Goal: Communication & Community: Answer question/provide support

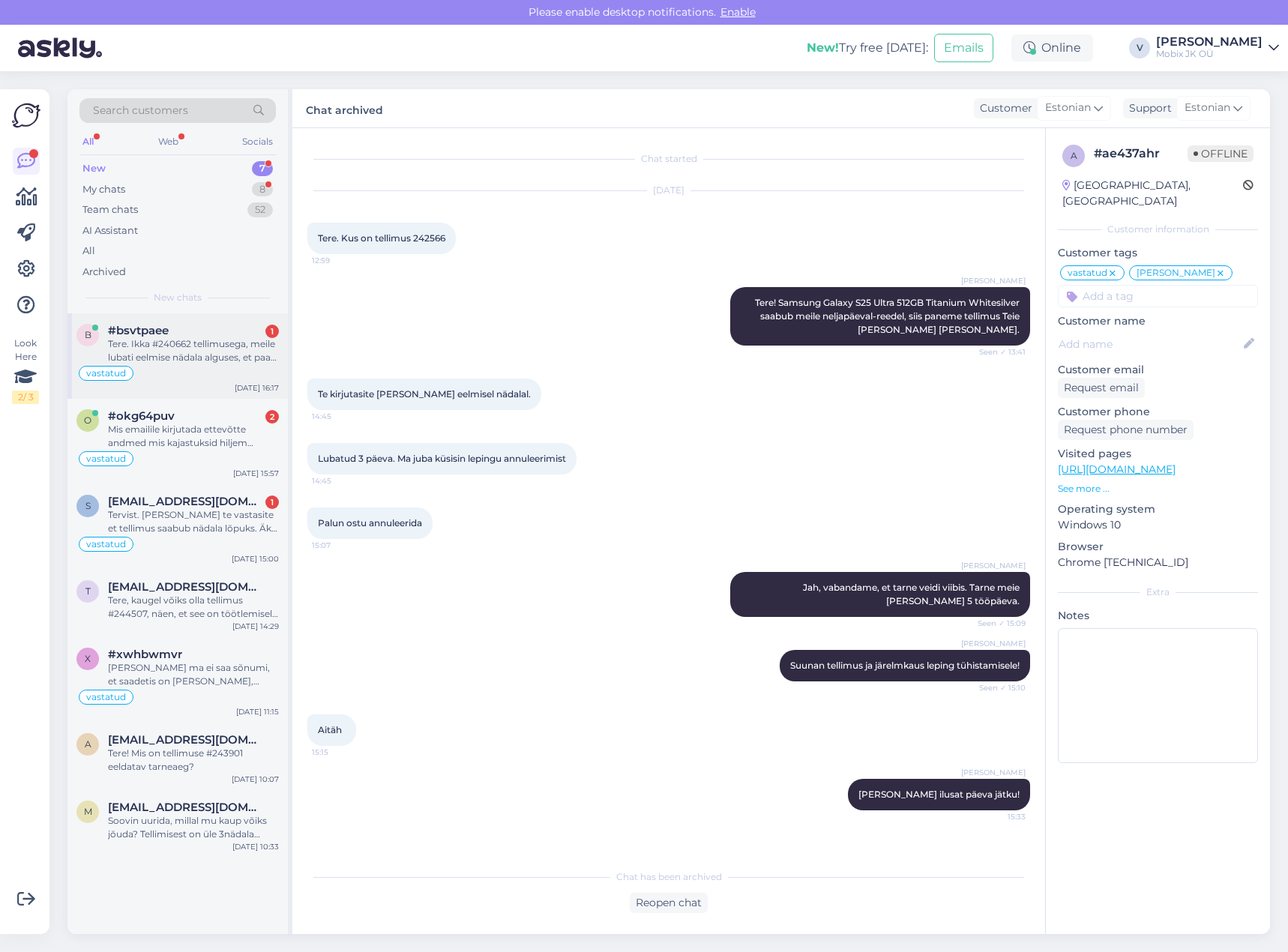
click at [237, 347] on div "Tere. Ikka #240662 tellimusega, meile lubati eelmise nädala alguses, et paari p…" at bounding box center [193, 351] width 171 height 27
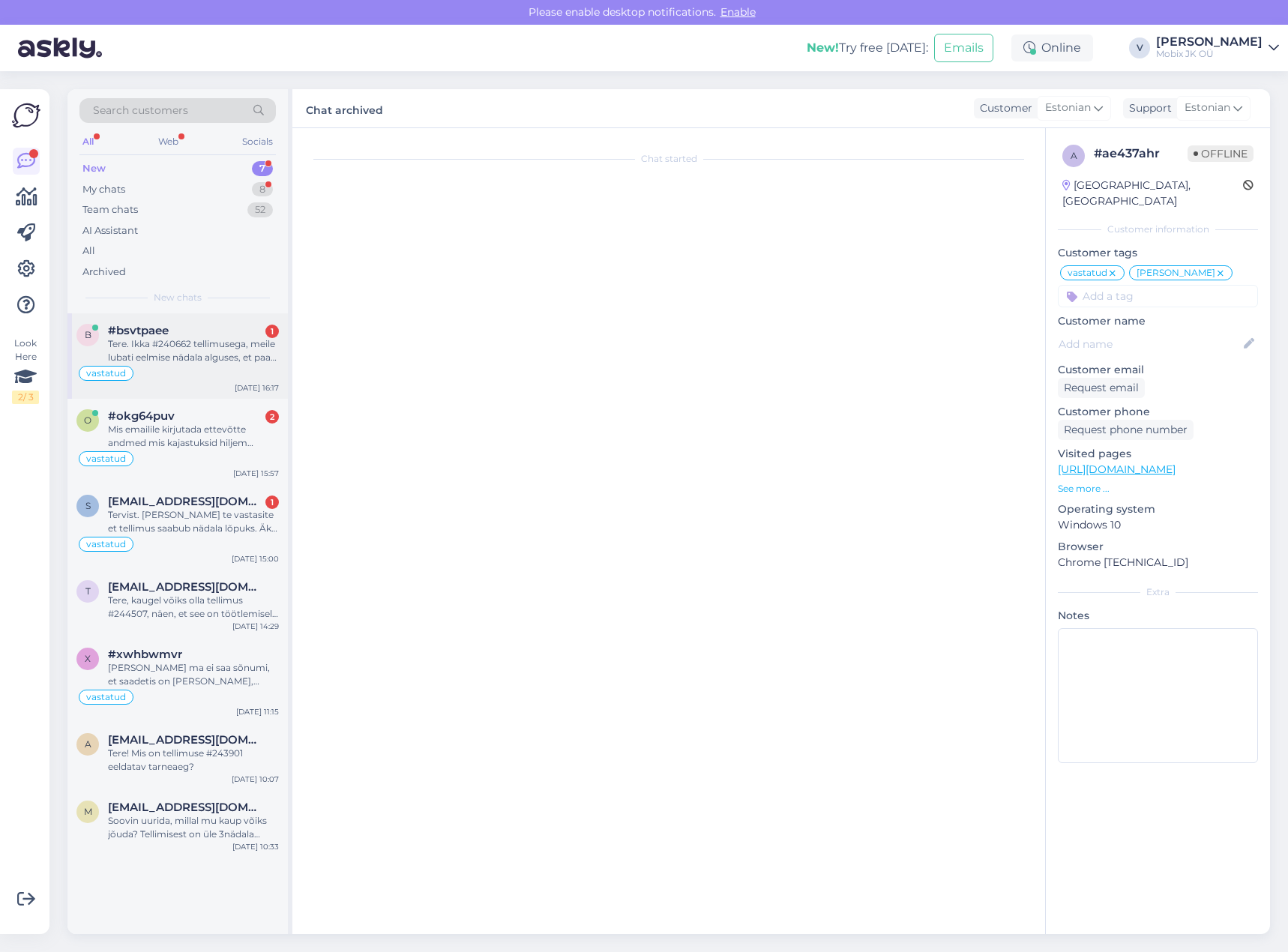
scroll to position [709, 0]
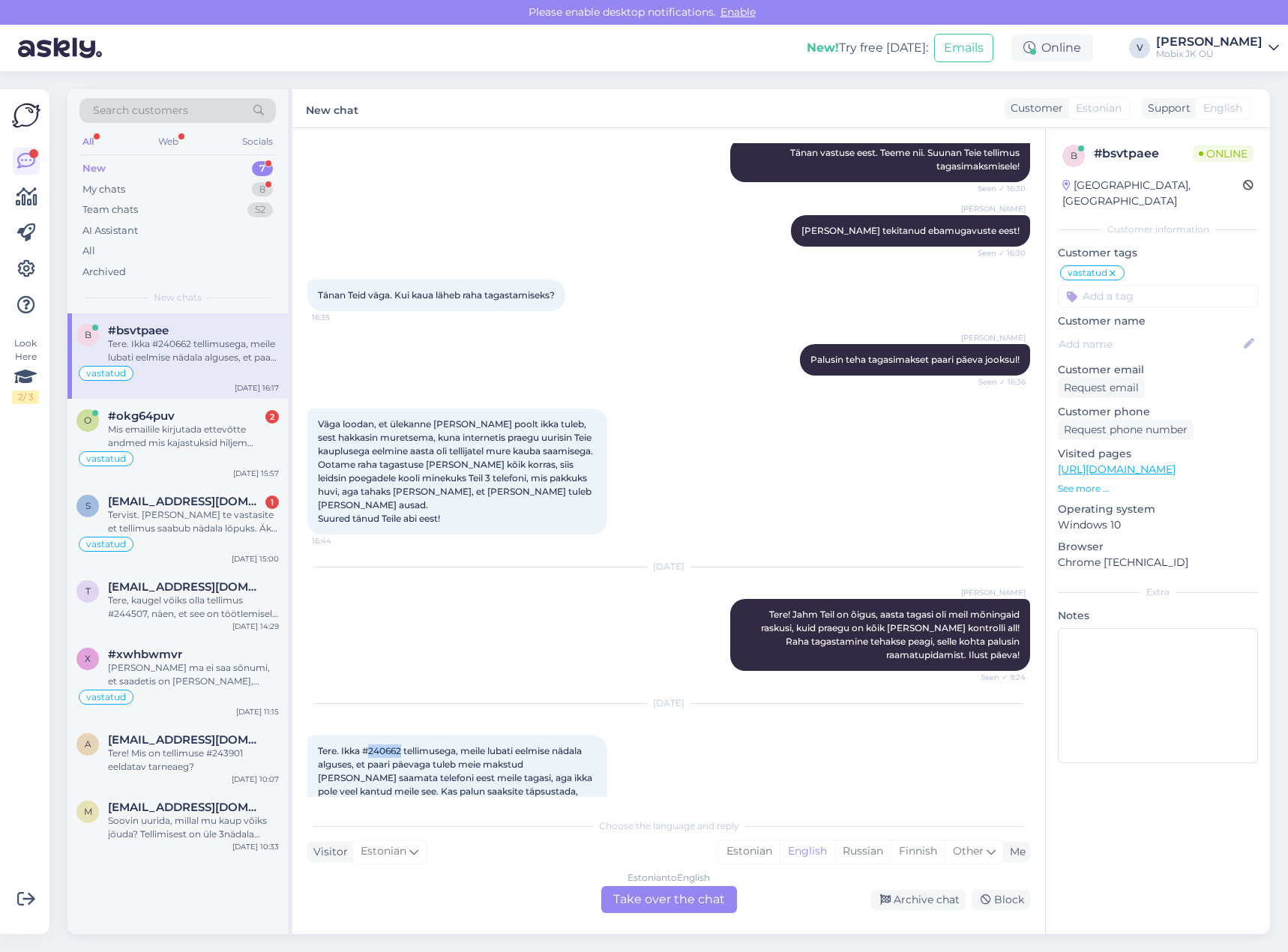
drag, startPoint x: 371, startPoint y: 721, endPoint x: 407, endPoint y: 732, distance: 37.6
click at [403, 745] on span "Tere. Ikka #240662 tellimusega, meile lubati eelmise nädala alguses, et paari p…" at bounding box center [456, 777] width 276 height 65
copy span "240662"
click at [734, 845] on div "Estonian" at bounding box center [750, 851] width 61 height 23
click at [673, 898] on div "Estonian to Estonian Take over the chat" at bounding box center [669, 899] width 136 height 27
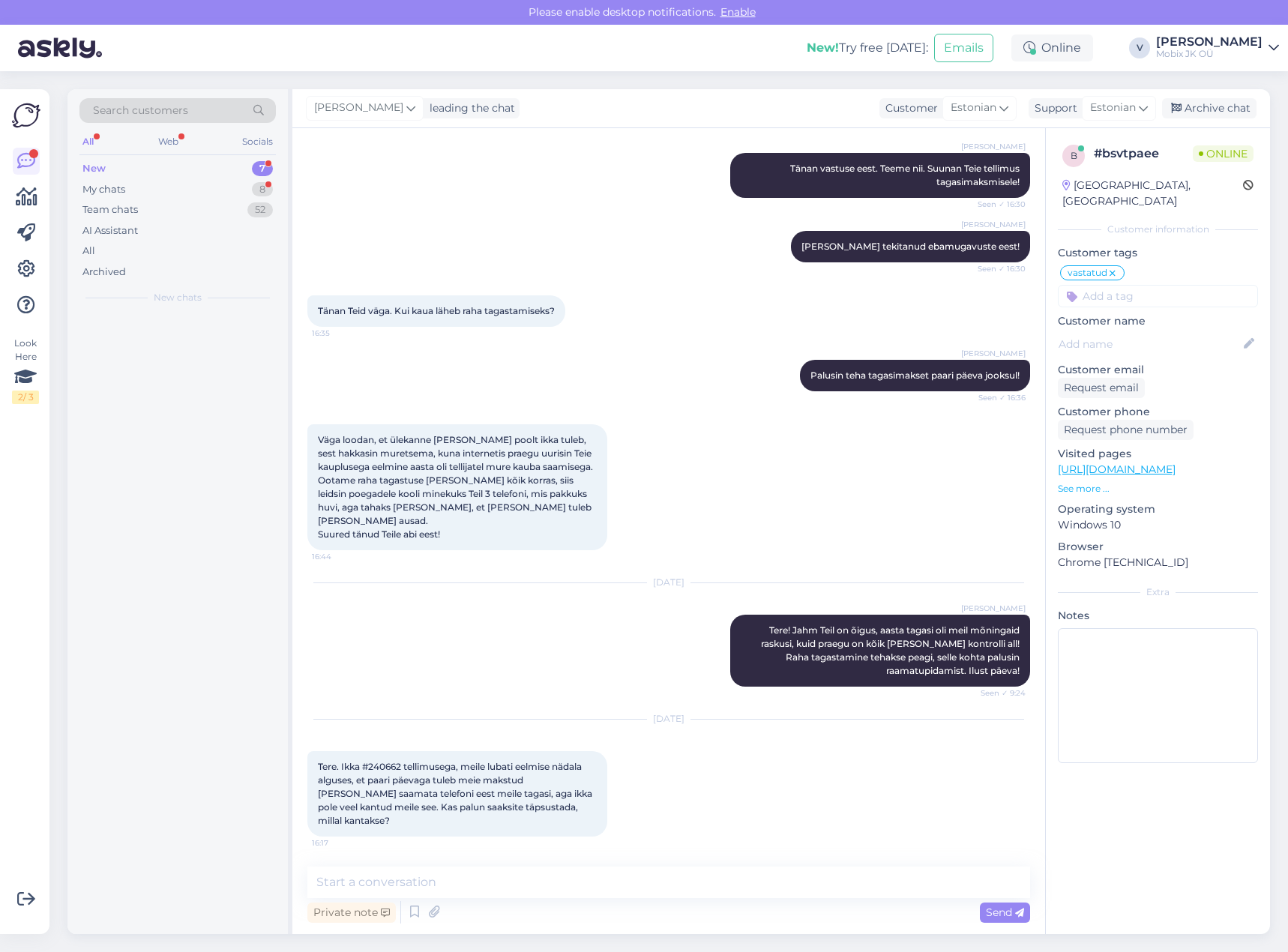
scroll to position [653, 0]
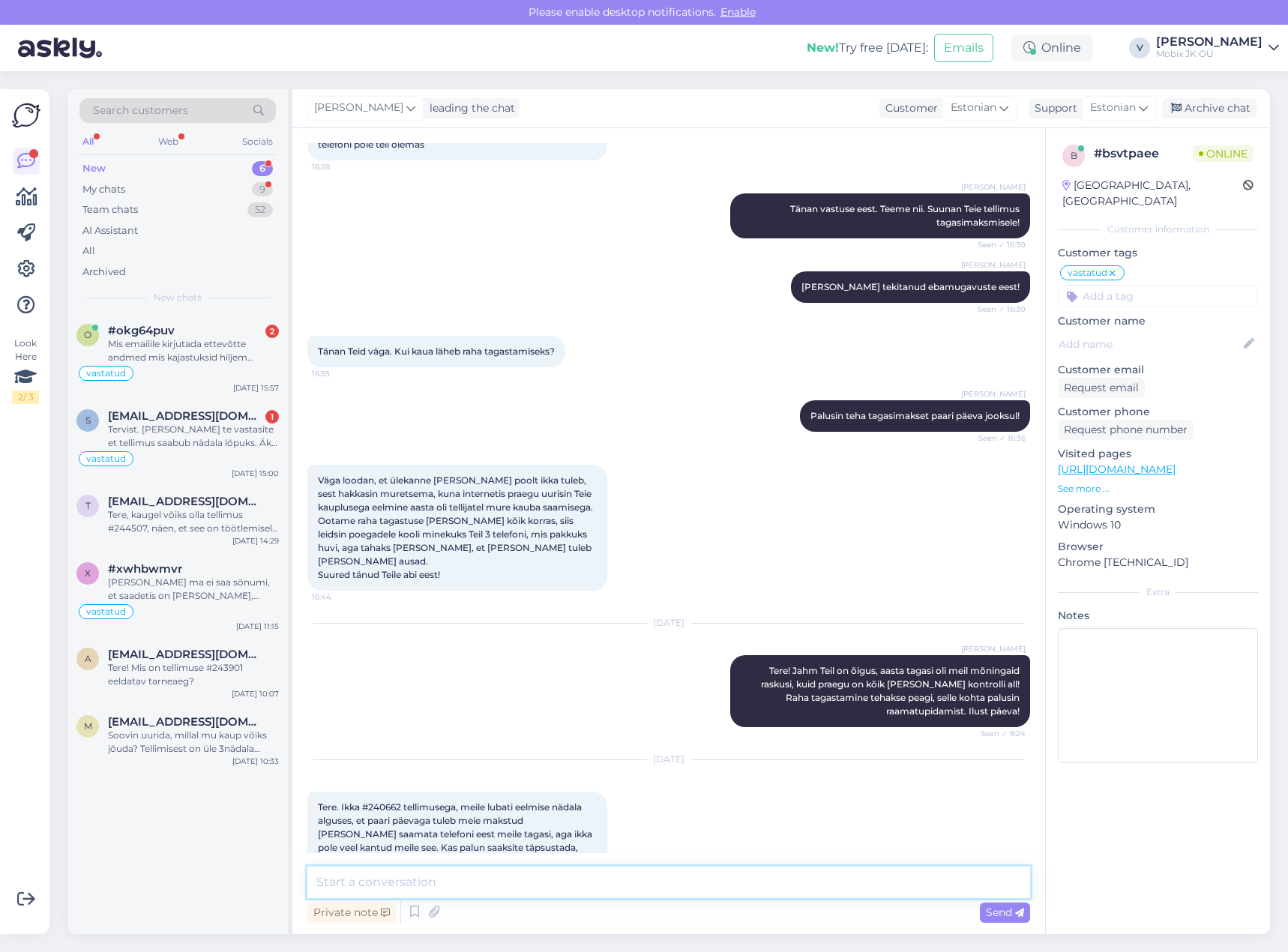
click at [671, 883] on textarea at bounding box center [669, 882] width 722 height 31
type textarea "Tere! Tänan kirja eest. Kohe täpsustan üle!"
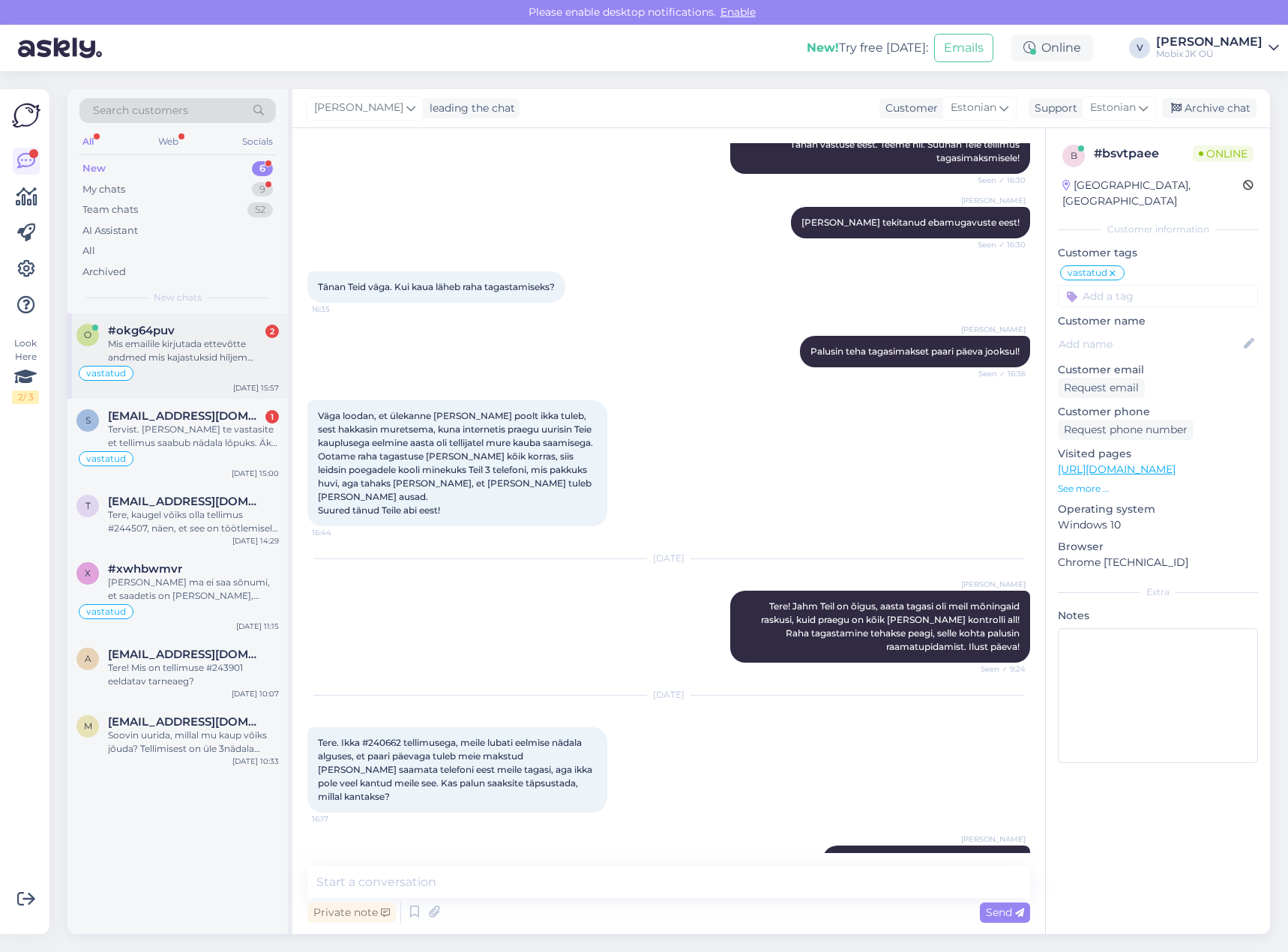
click at [198, 348] on div "Mis emailile kirjutada ettevõtte andmed mis kajastuksid hiljem [PERSON_NAME] mi…" at bounding box center [193, 351] width 171 height 27
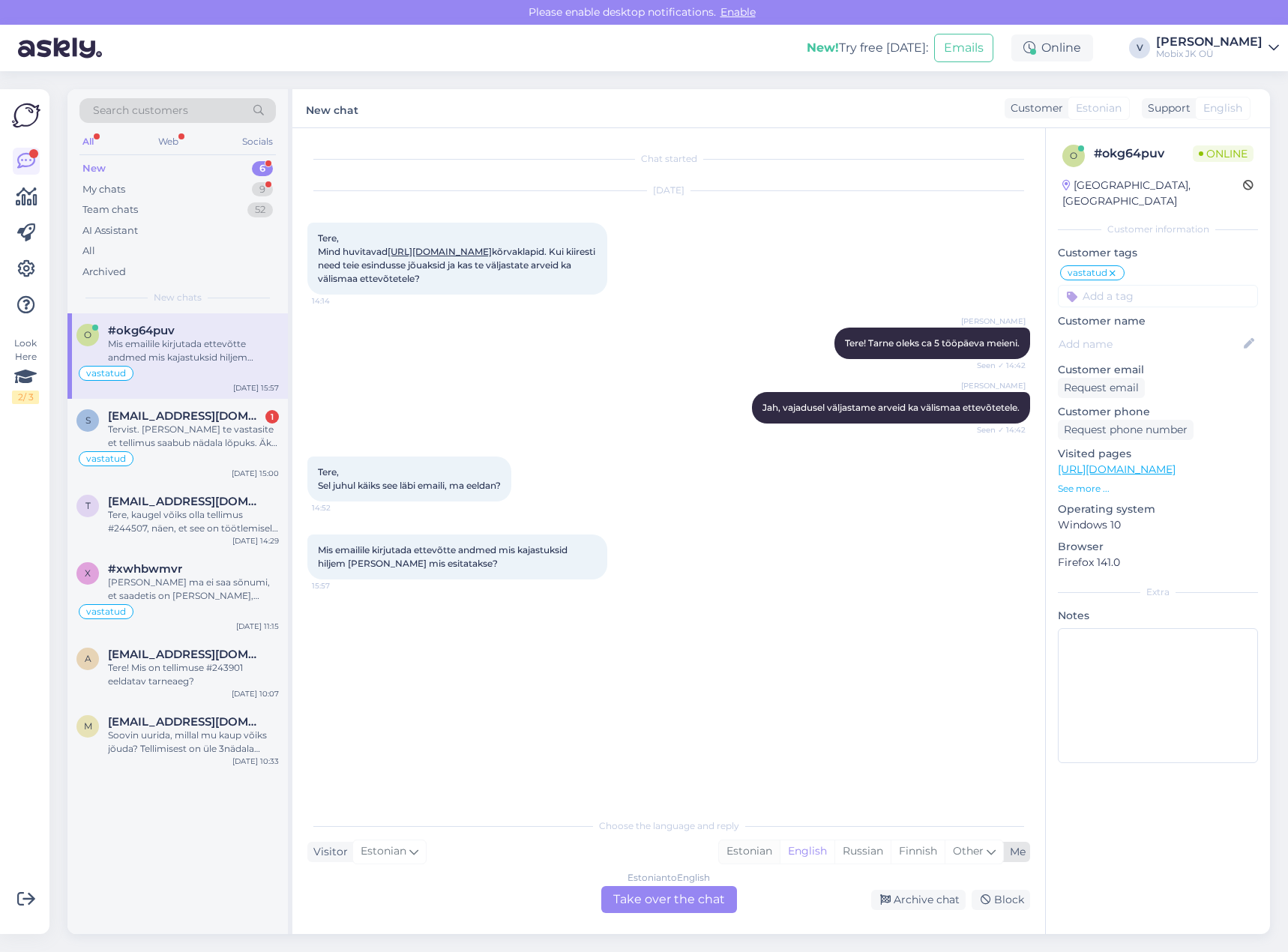
click at [765, 850] on div "Estonian" at bounding box center [750, 851] width 61 height 23
click at [716, 887] on div "Estonian to Estonian Take over the chat" at bounding box center [669, 899] width 136 height 27
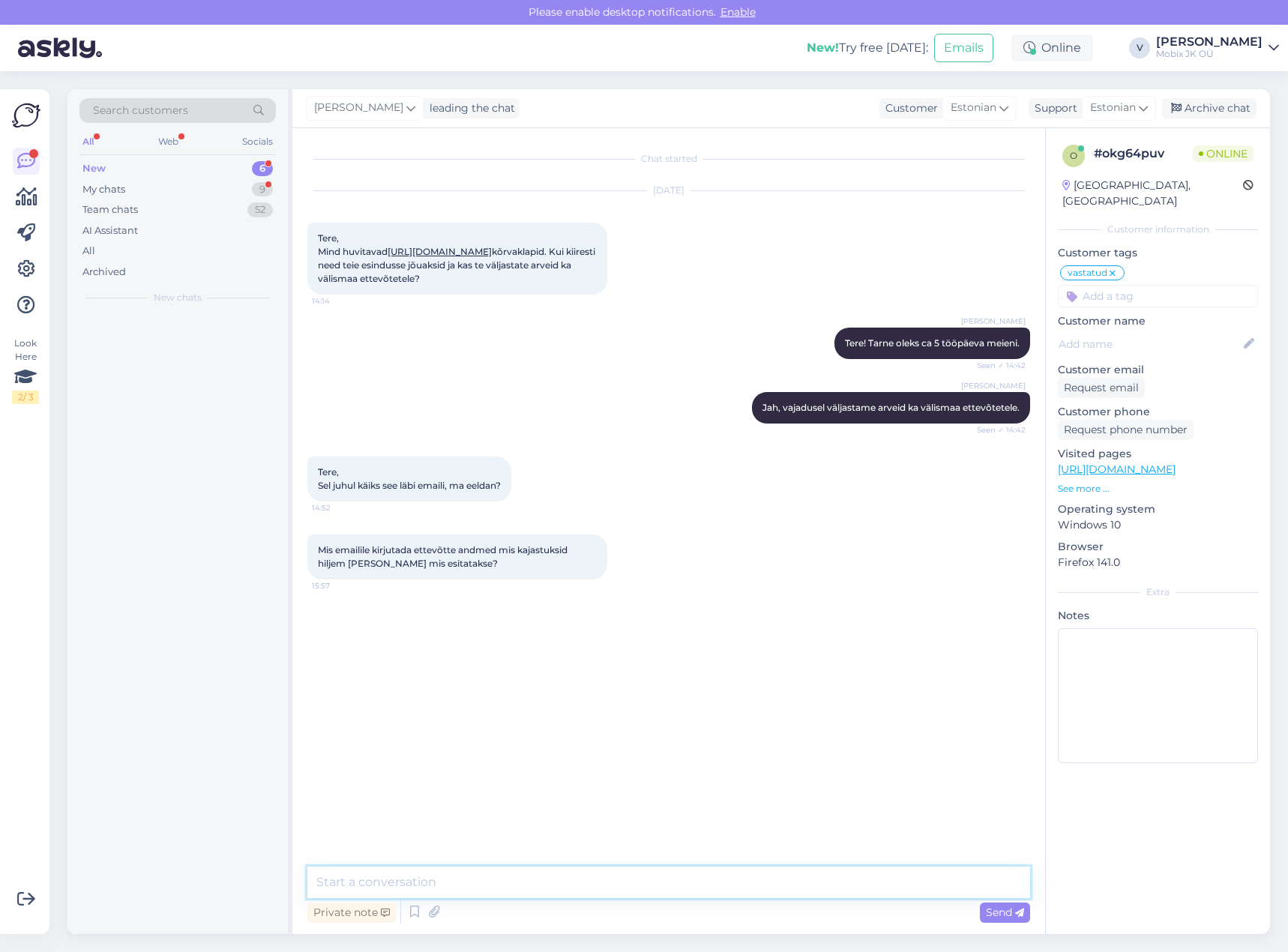
click at [707, 875] on textarea at bounding box center [669, 882] width 722 height 31
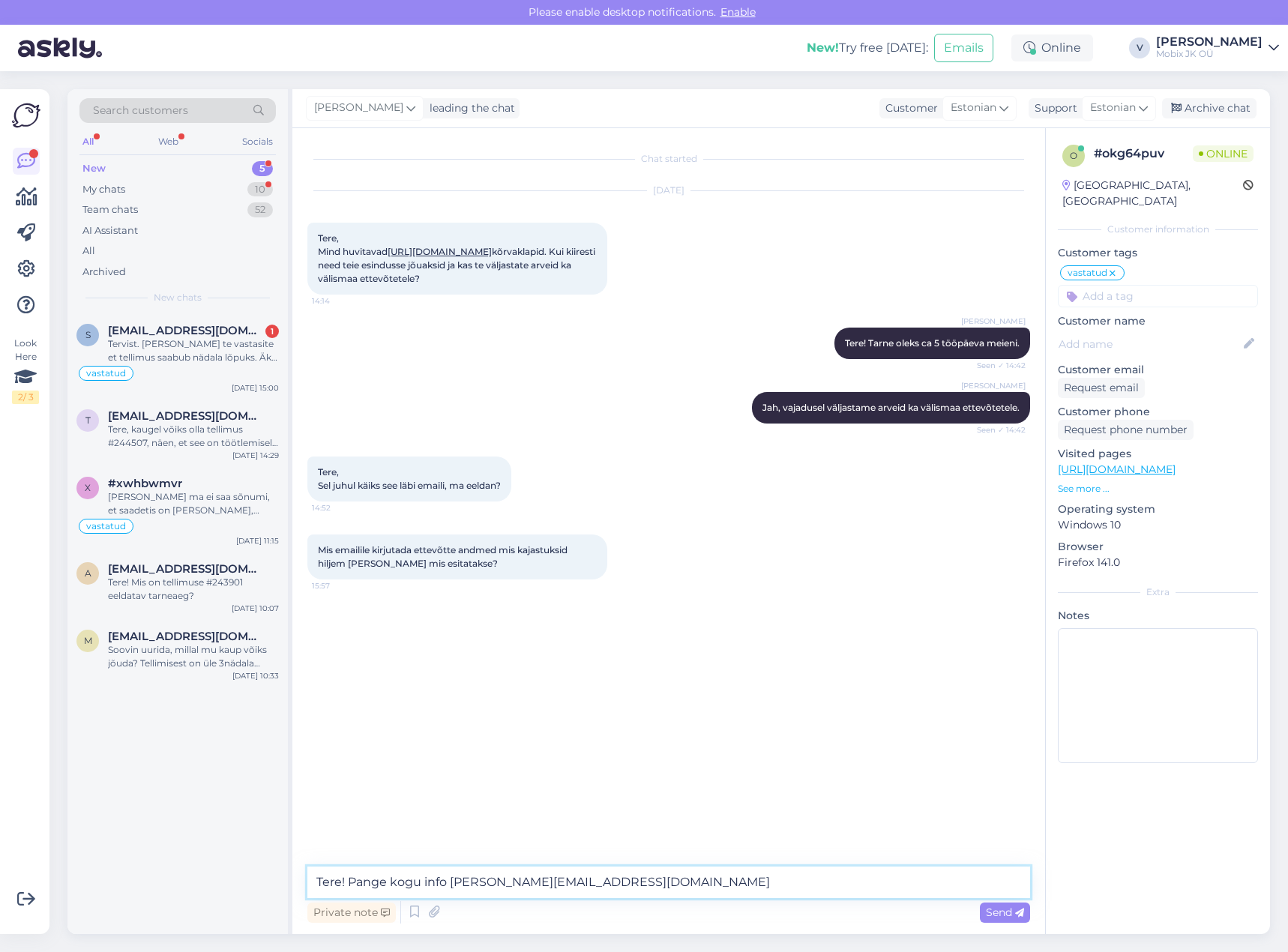
type textarea "Tere! Pange kogu info [PERSON_NAME][EMAIL_ADDRESS][DOMAIN_NAME]."
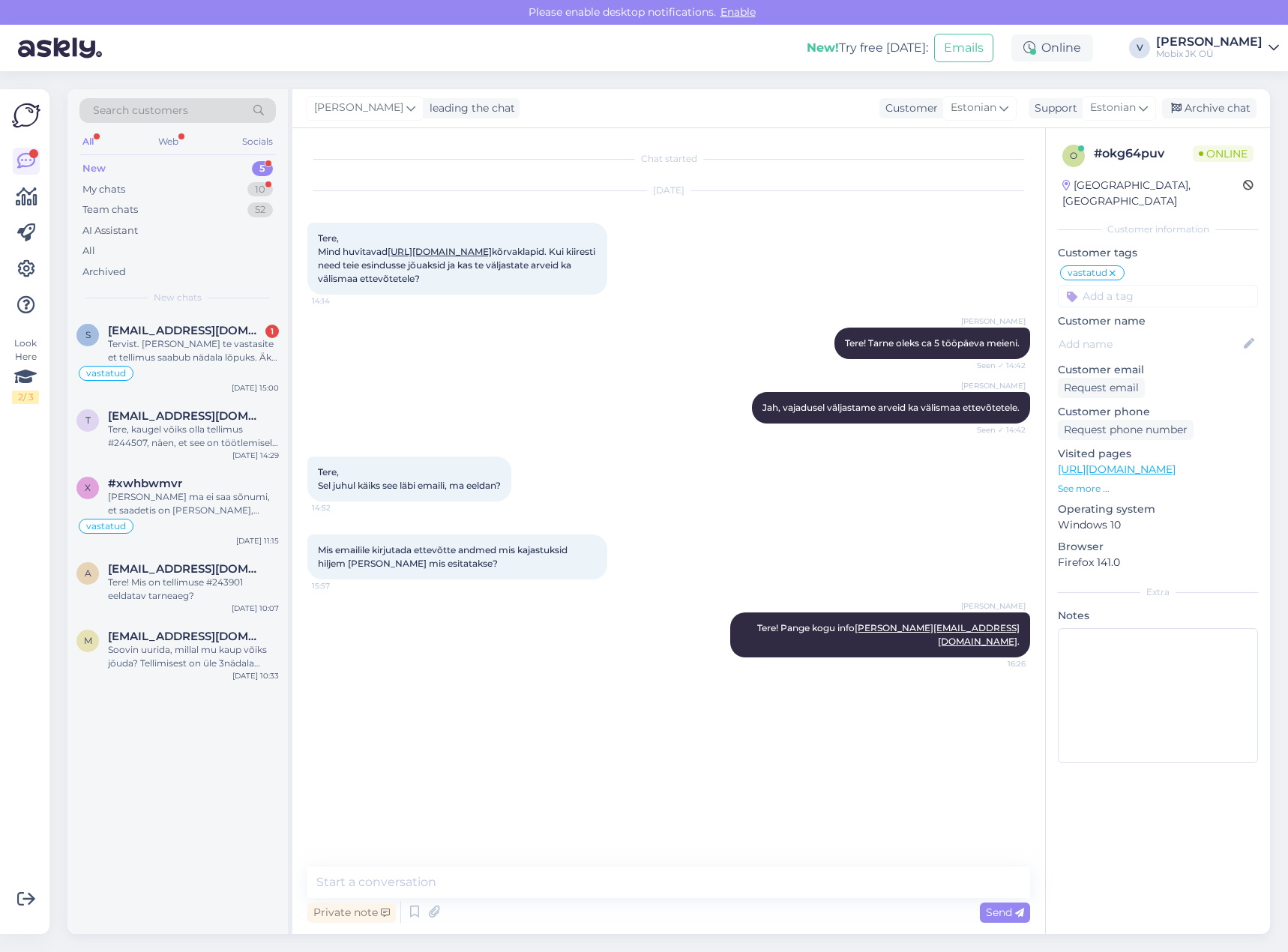
click at [1173, 285] on input at bounding box center [1158, 296] width 200 height 23
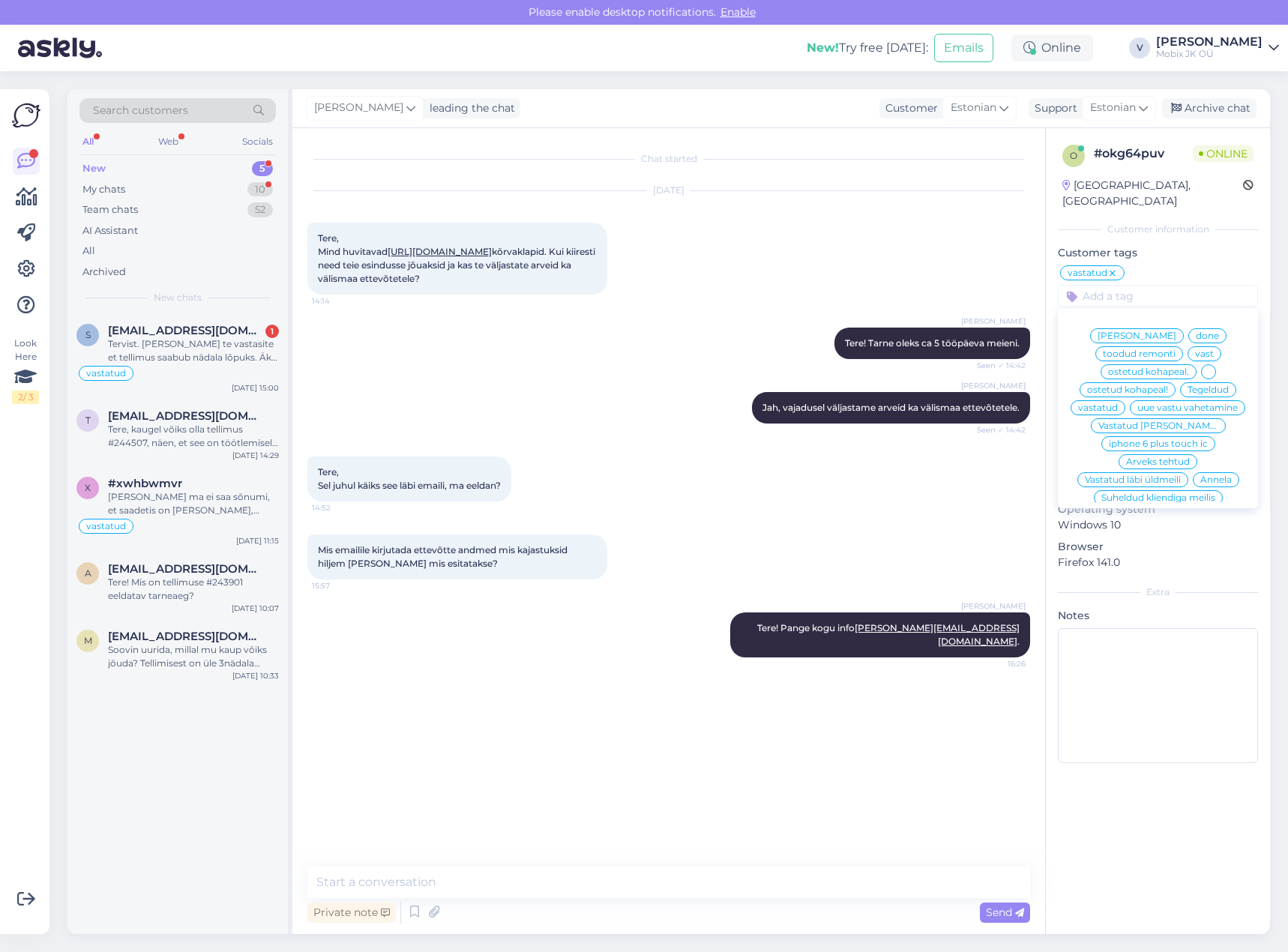
click at [1151, 331] on span "[PERSON_NAME]" at bounding box center [1136, 336] width 79 height 9
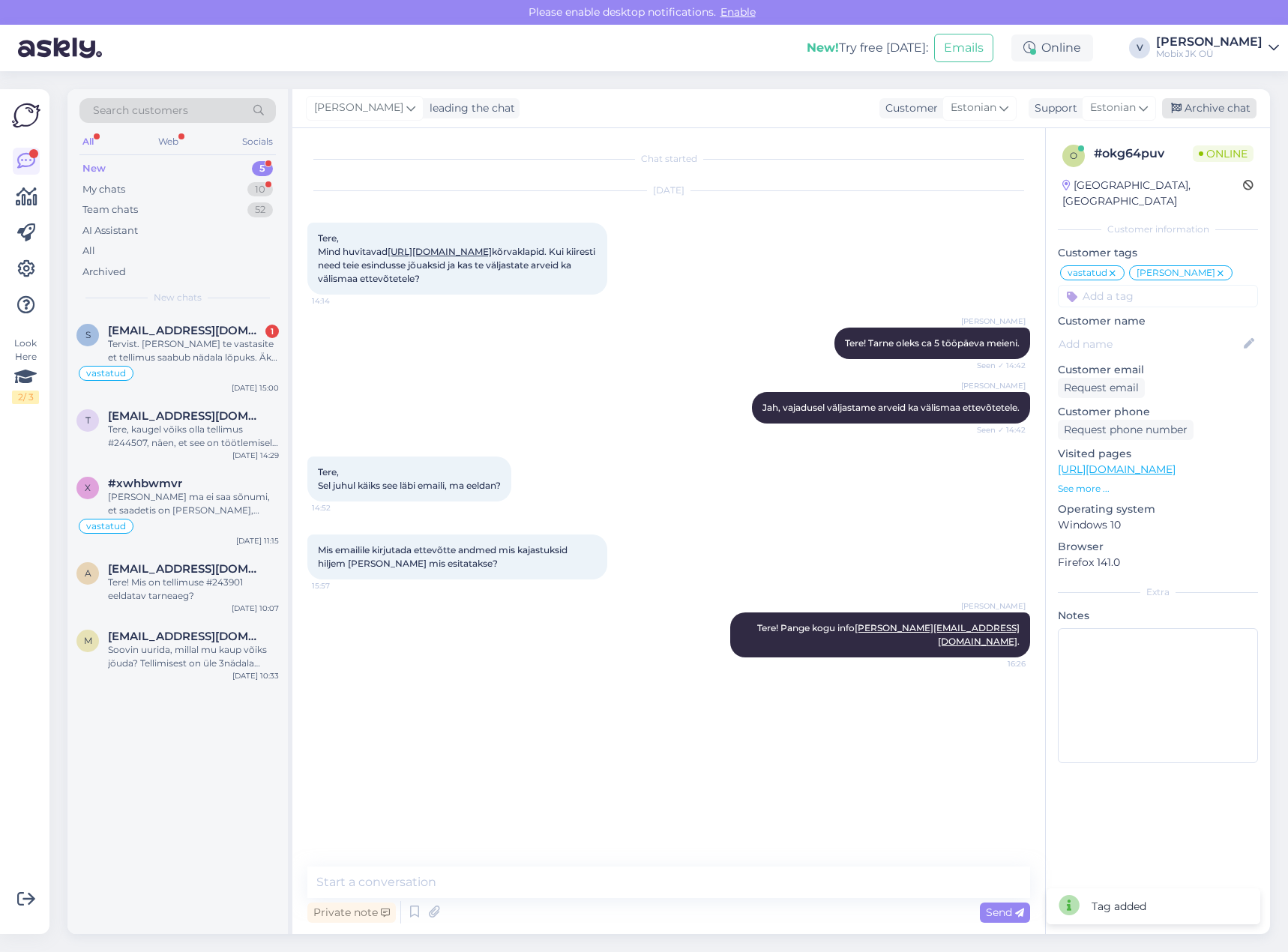
click at [1208, 109] on div "Archive chat" at bounding box center [1208, 109] width 94 height 20
click at [236, 338] on div "Tervist. [PERSON_NAME] te vastasite et tellimus saabub nädala lõpuks. Äkki lõpe…" at bounding box center [193, 351] width 171 height 27
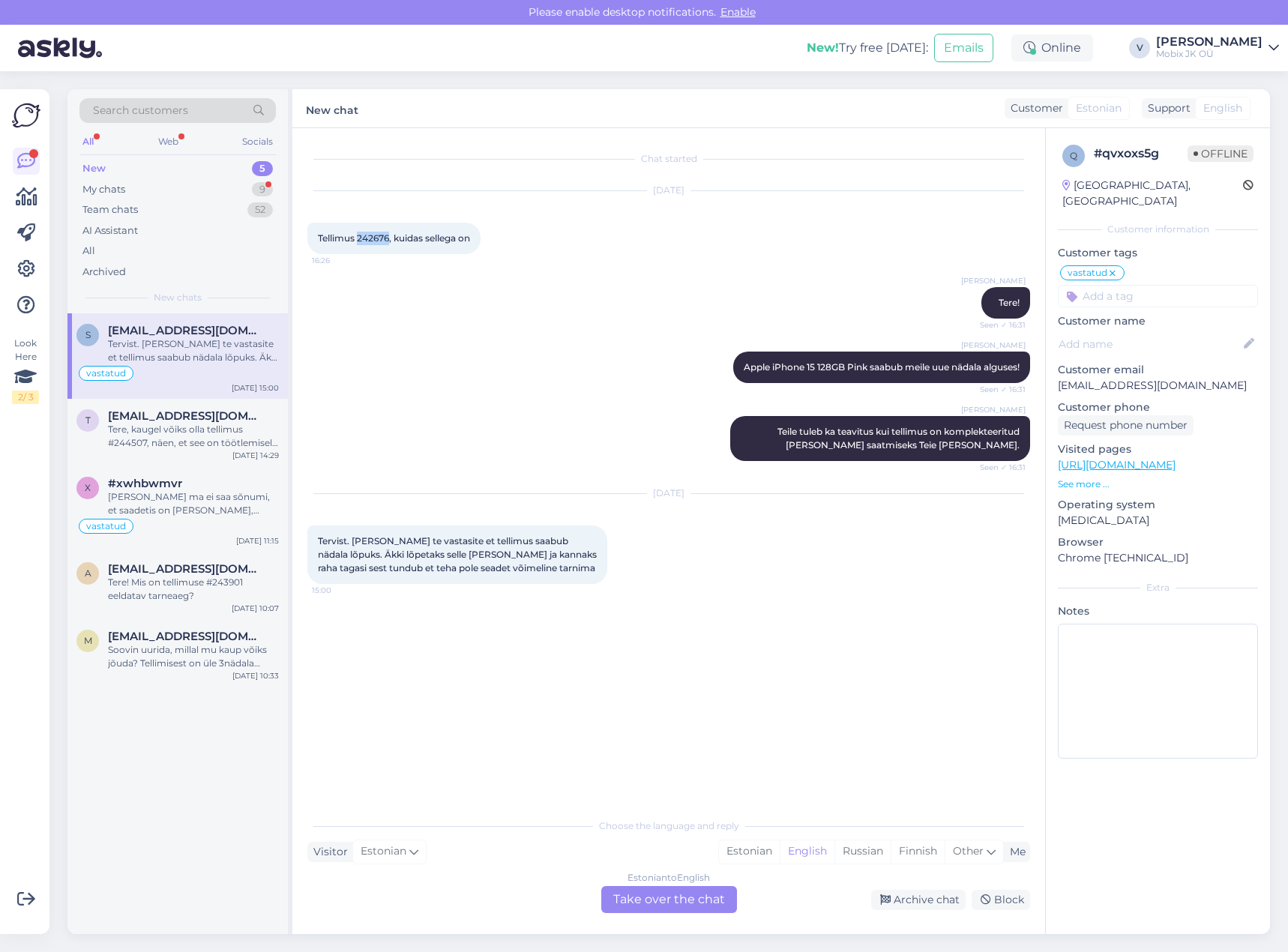
drag, startPoint x: 358, startPoint y: 239, endPoint x: 390, endPoint y: 237, distance: 32.1
click at [390, 237] on span "Tellimus 242676, kuidas sellega on" at bounding box center [393, 237] width 152 height 11
copy span "242676"
click at [193, 191] on div "My chats 9" at bounding box center [178, 189] width 197 height 21
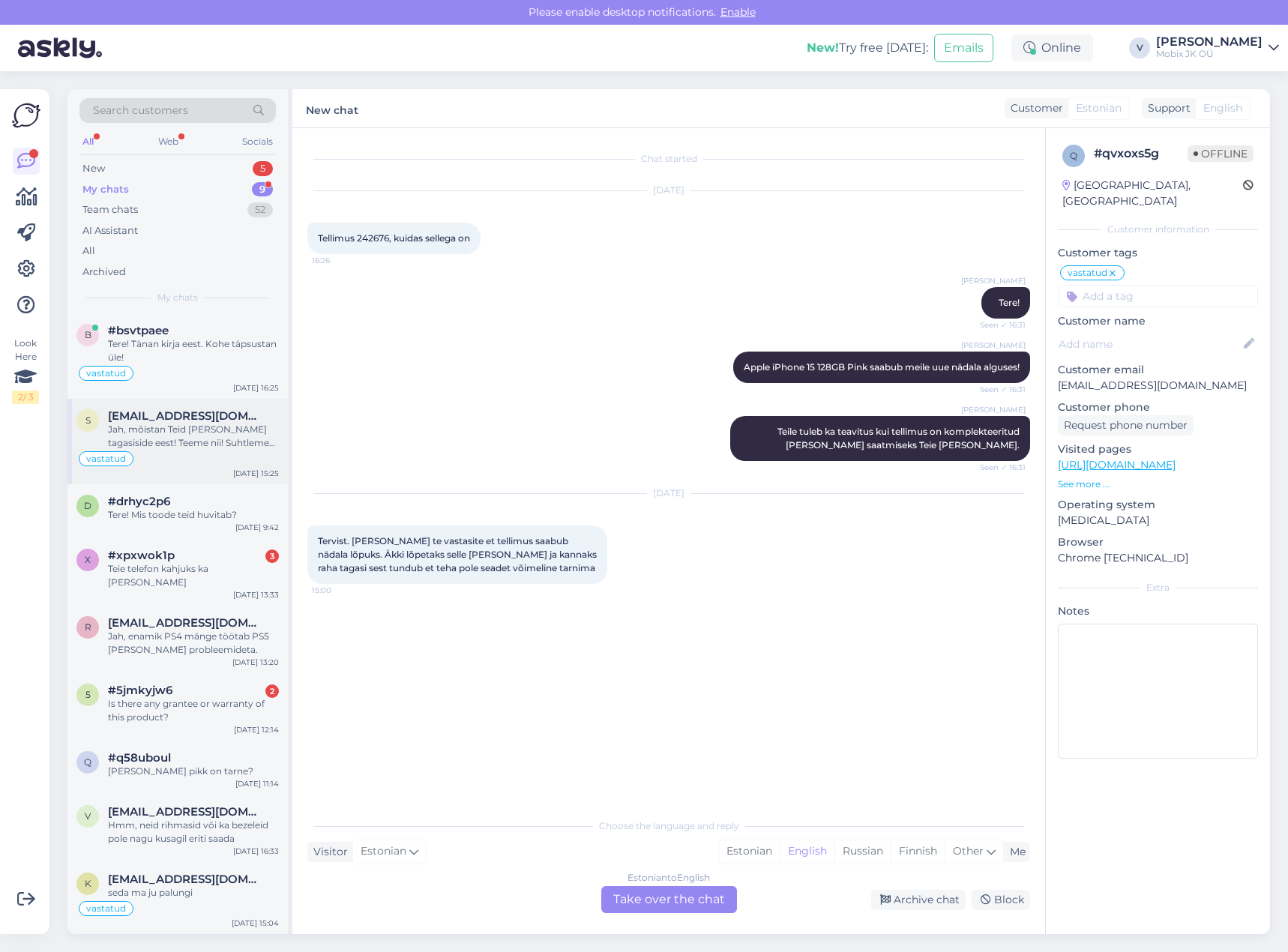
click at [215, 439] on div "Jah, mõistan Teid [PERSON_NAME] tagasiside eest! Teeme nii! Suhtleme siis nädal…" at bounding box center [193, 437] width 171 height 27
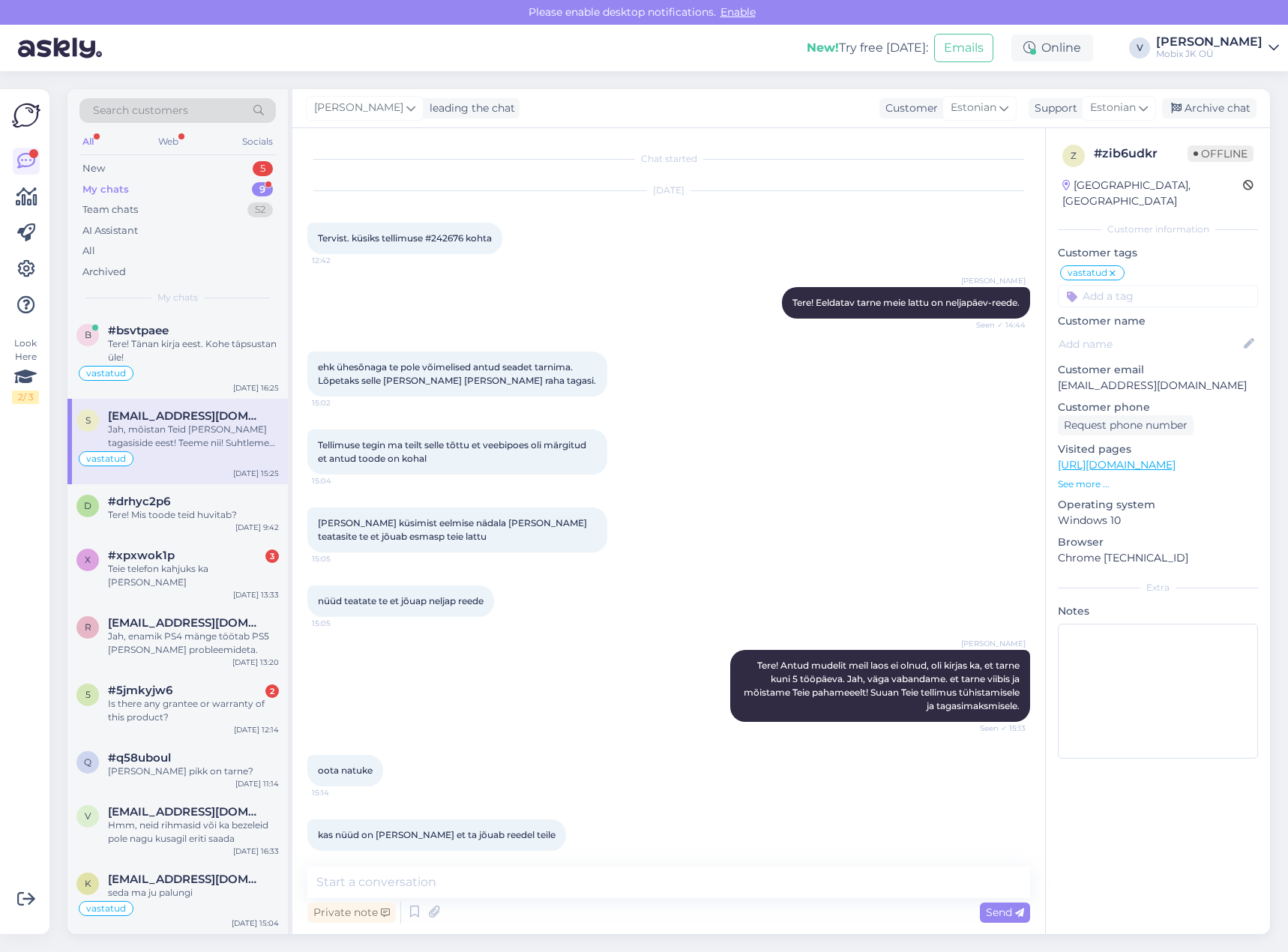
scroll to position [444, 0]
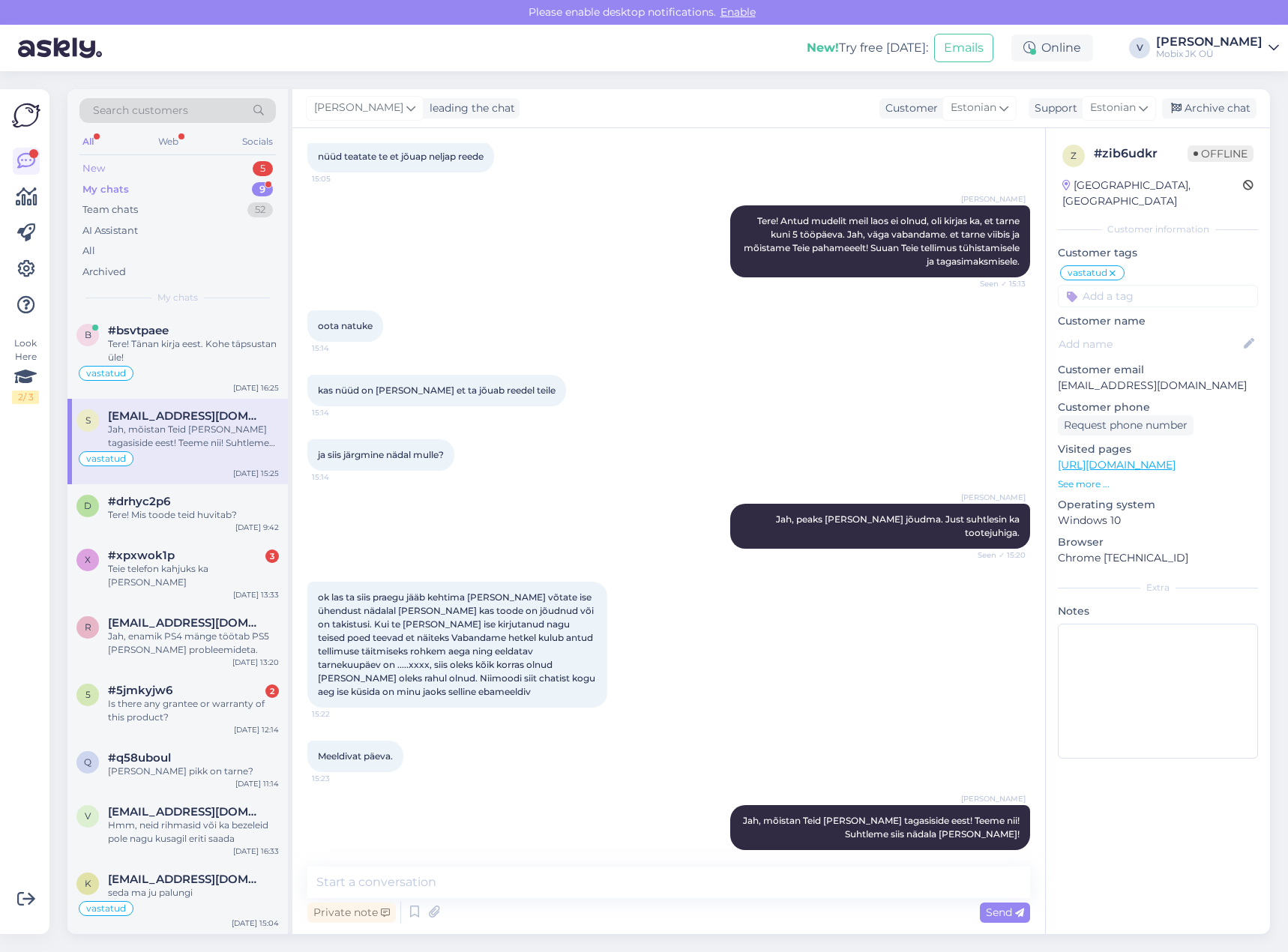
click at [197, 161] on div "New 5" at bounding box center [178, 169] width 197 height 21
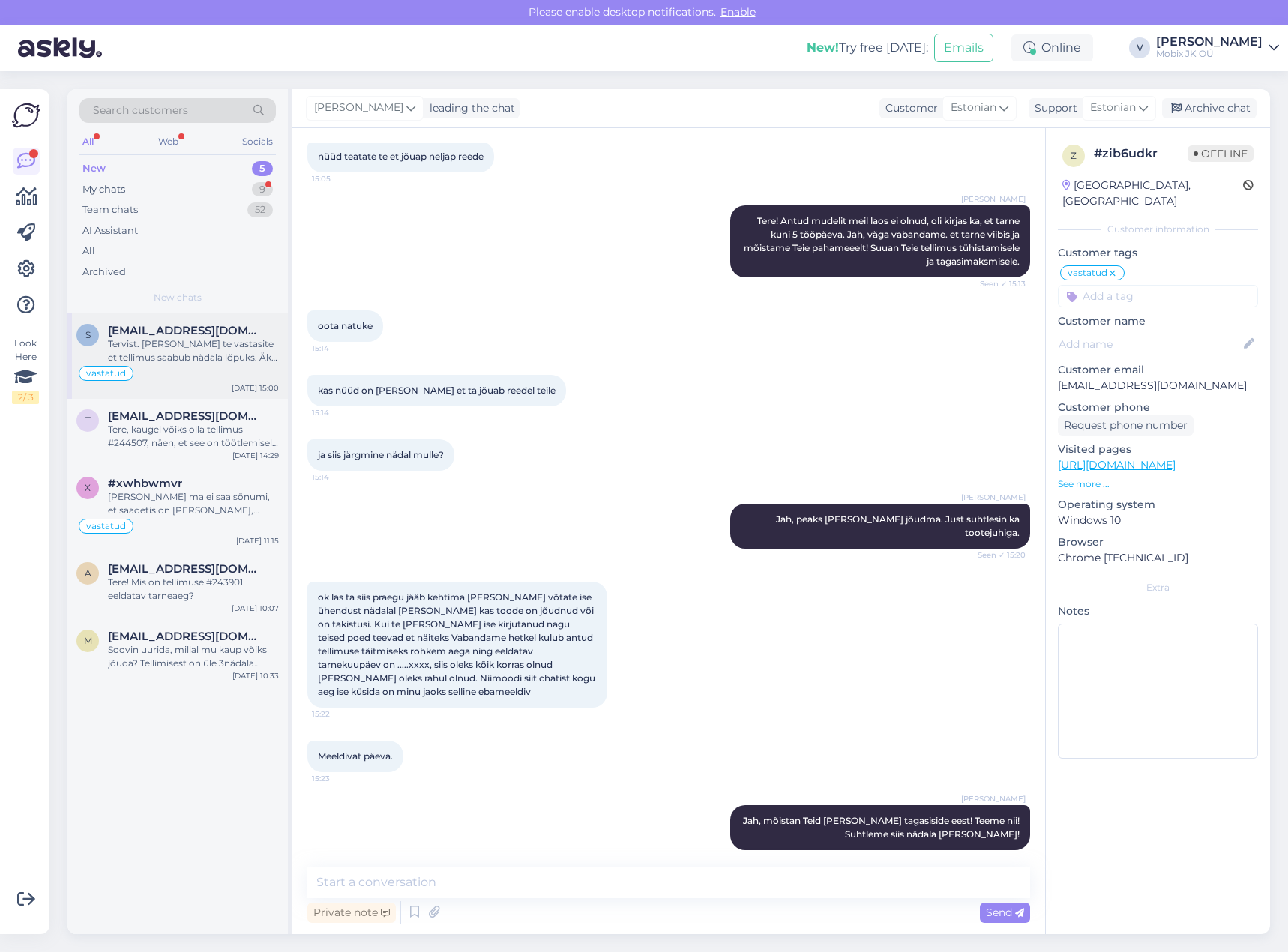
click at [204, 333] on span "[EMAIL_ADDRESS][DOMAIN_NAME]" at bounding box center [186, 331] width 156 height 14
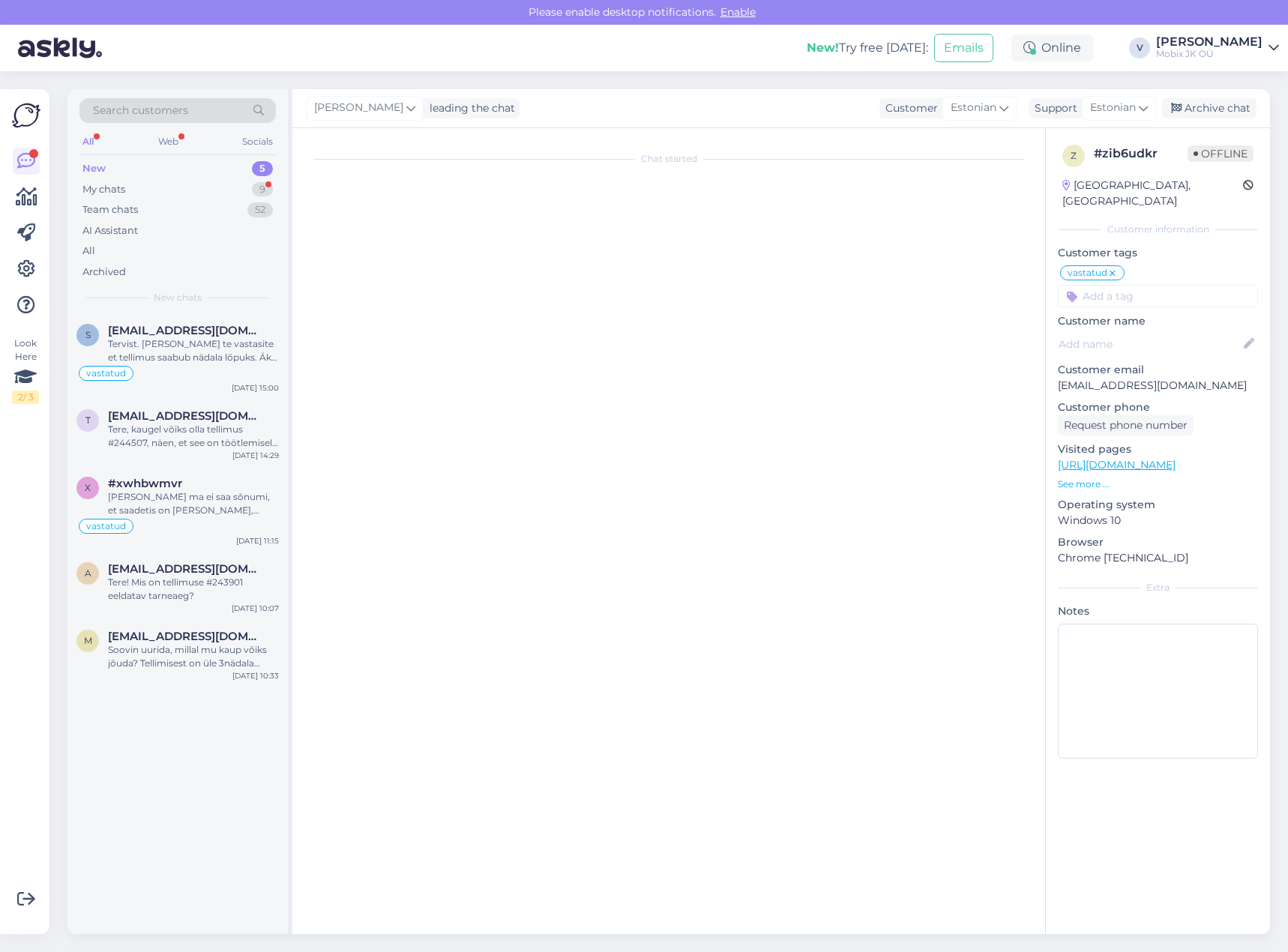
scroll to position [0, 0]
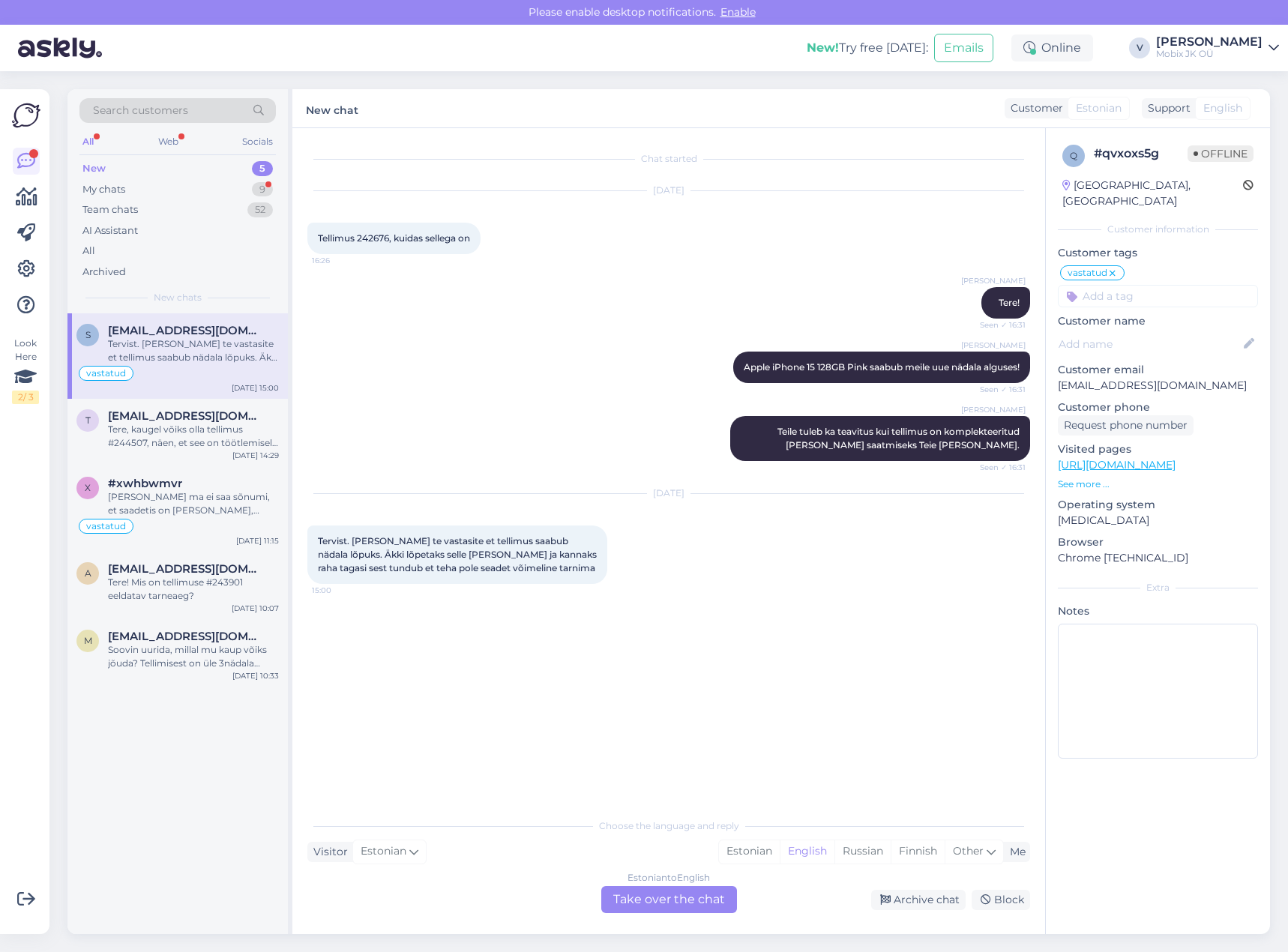
click at [1167, 285] on input at bounding box center [1158, 296] width 200 height 23
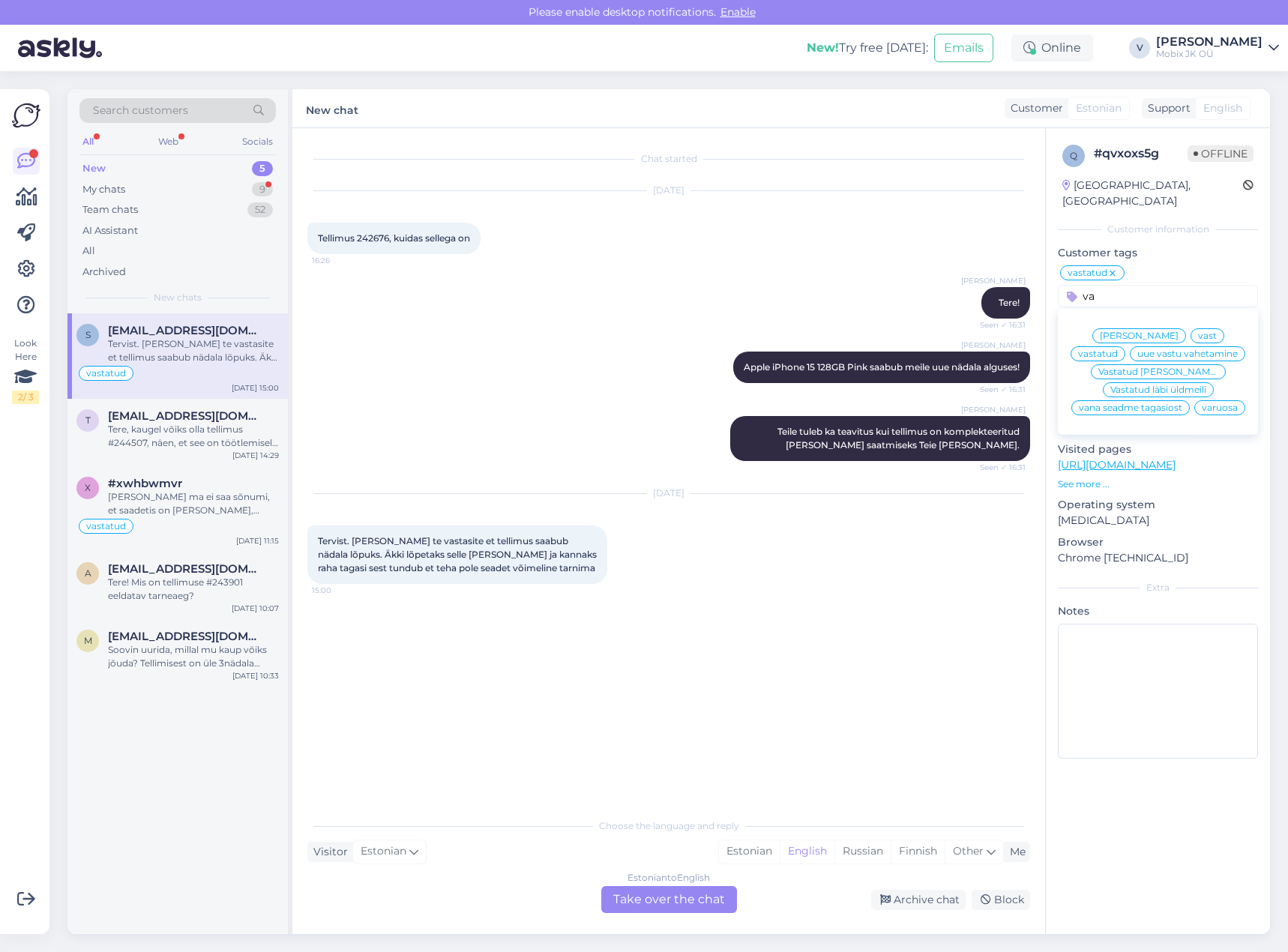
type input "va"
click at [1152, 331] on span "[PERSON_NAME]" at bounding box center [1139, 336] width 79 height 9
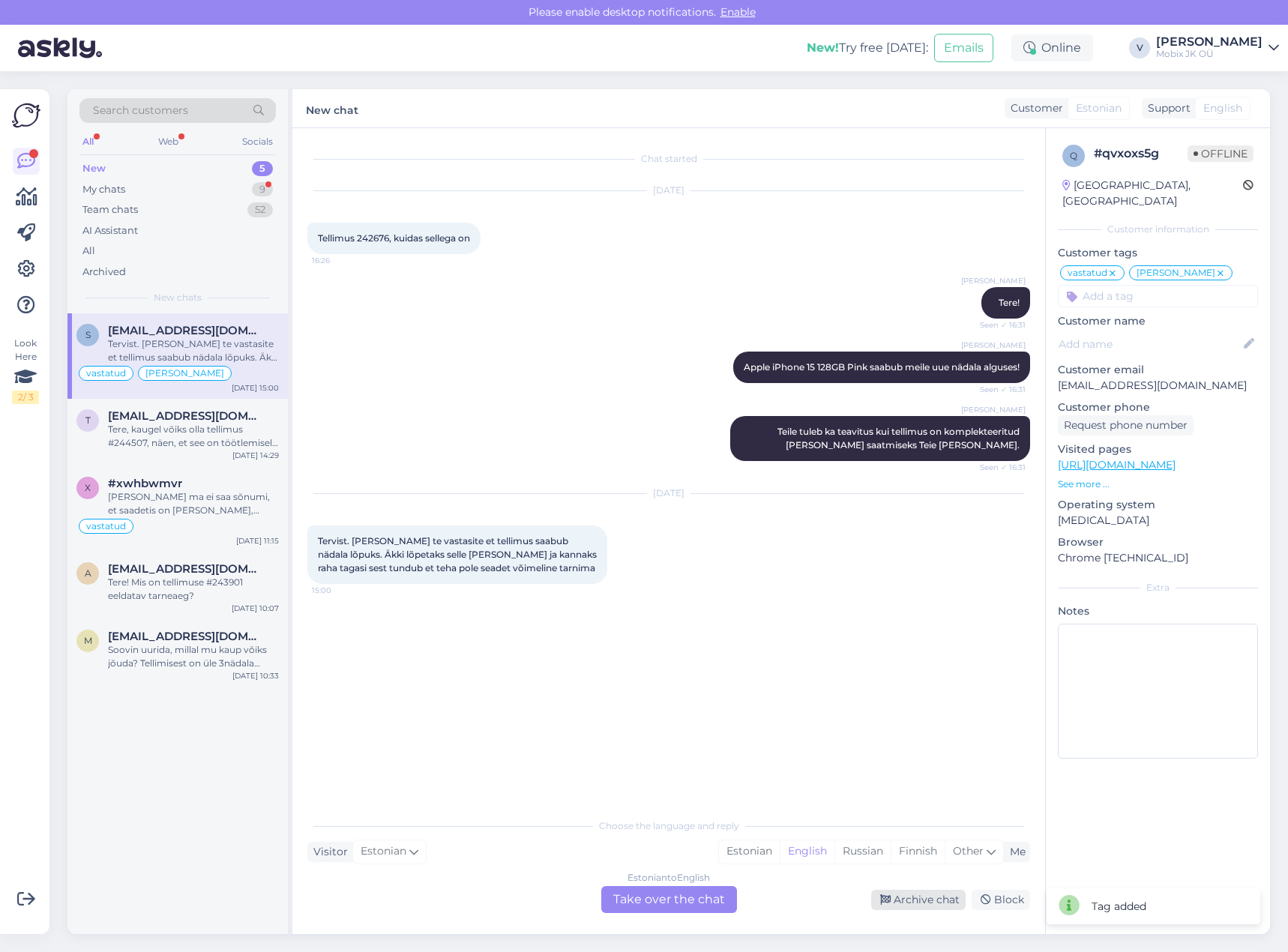
click at [946, 895] on div "Archive chat" at bounding box center [917, 900] width 94 height 20
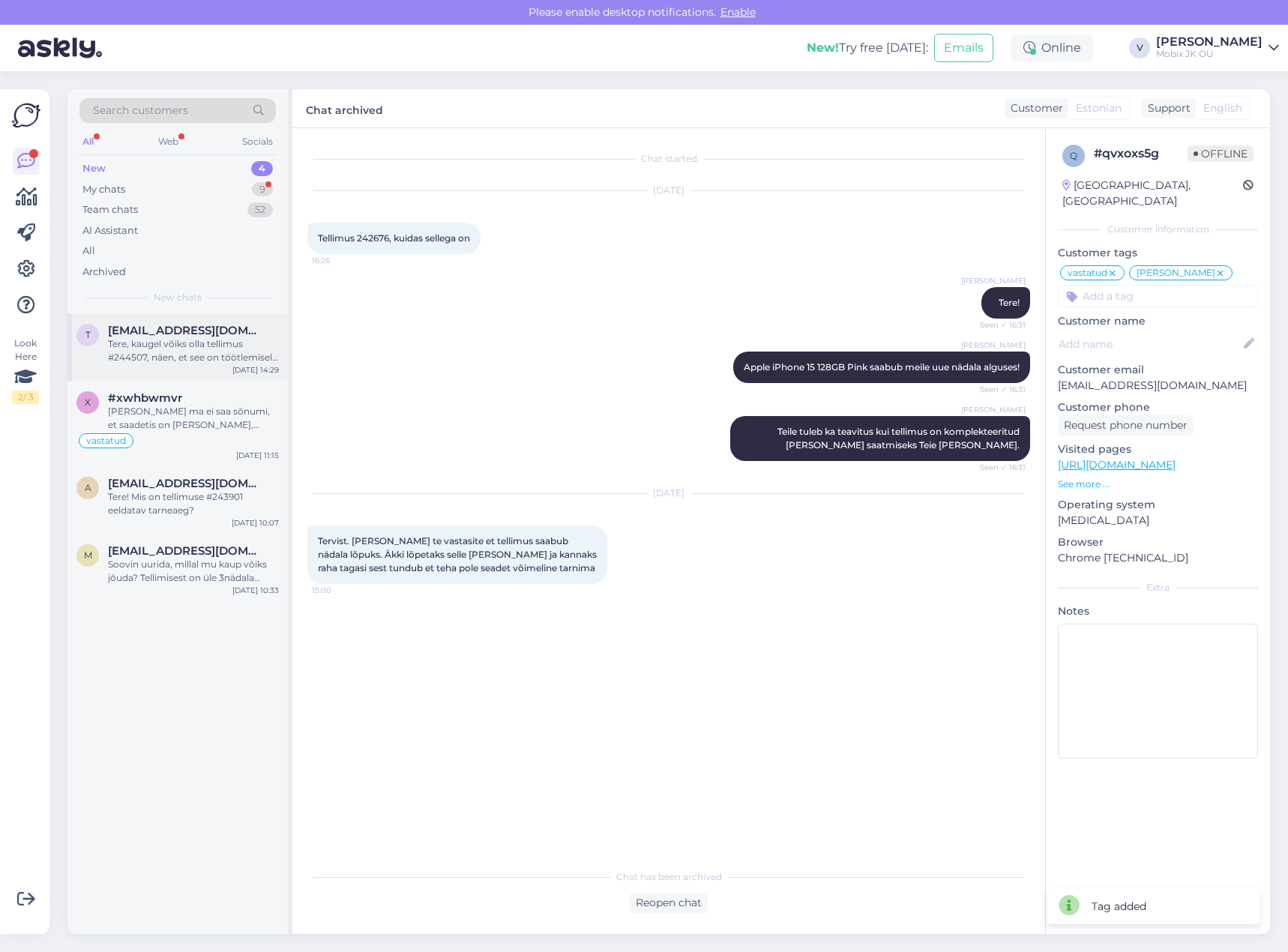
click at [226, 340] on div "Tere, kaugel võiks olla tellimus #244507, näen, et see on töötlemisel küll aga …" at bounding box center [193, 351] width 171 height 27
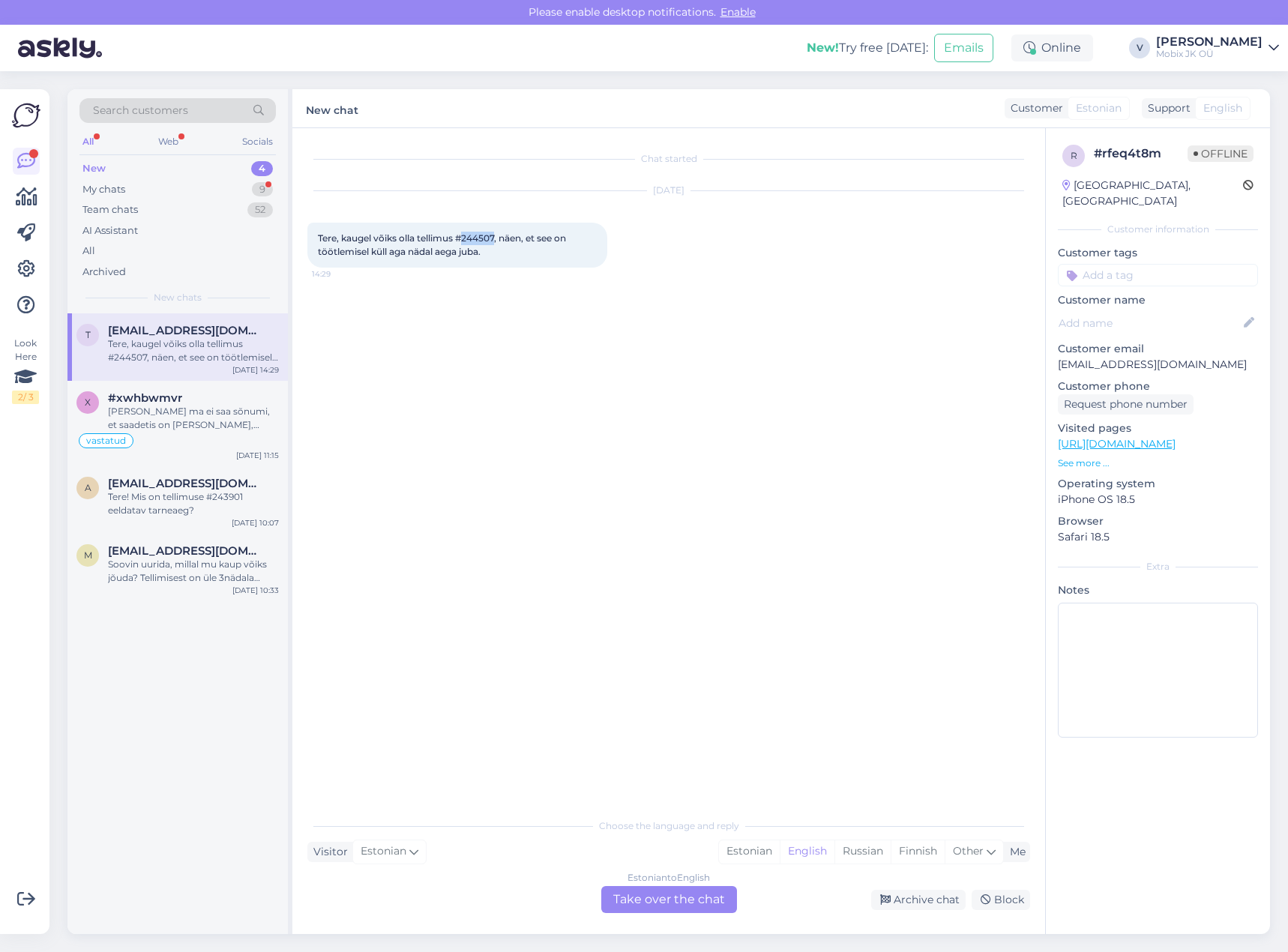
drag, startPoint x: 466, startPoint y: 236, endPoint x: 496, endPoint y: 234, distance: 30.1
click at [496, 234] on span "Tere, kaugel võiks olla tellimus #244507, näen, et see on töötlemisel küll aga …" at bounding box center [443, 244] width 250 height 25
copy span "244507"
